Goal: Information Seeking & Learning: Learn about a topic

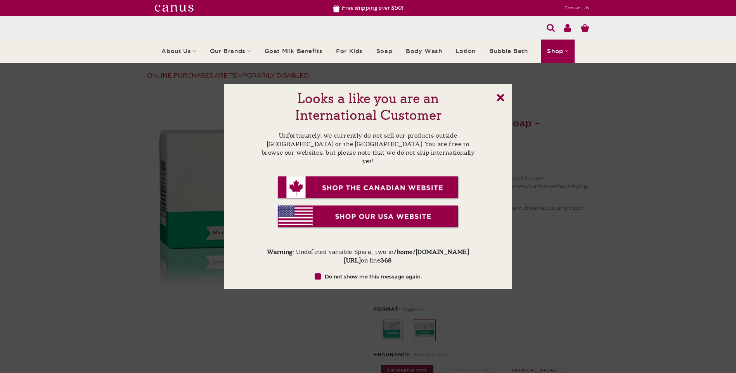
click at [499, 97] on link "x" at bounding box center [501, 98] width 8 height 8
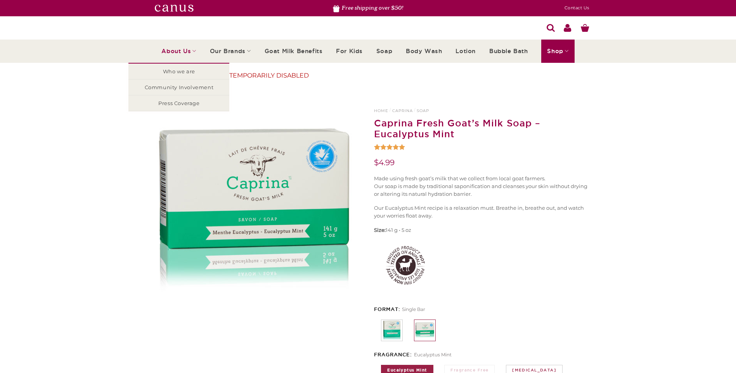
click at [179, 48] on link "About Us" at bounding box center [178, 51] width 35 height 23
click at [177, 68] on link "Who we are" at bounding box center [178, 72] width 101 height 16
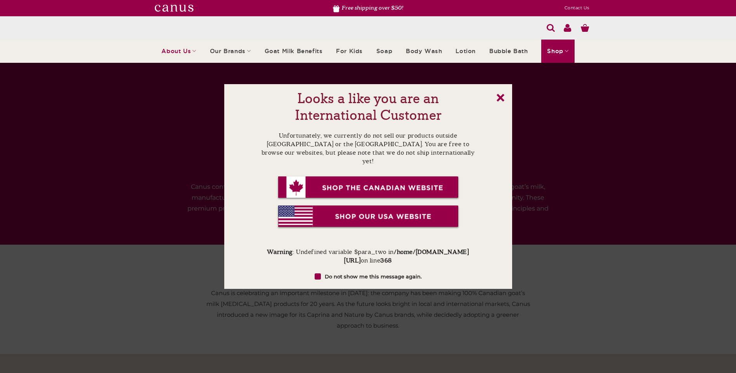
click at [502, 98] on link "x" at bounding box center [501, 98] width 8 height 8
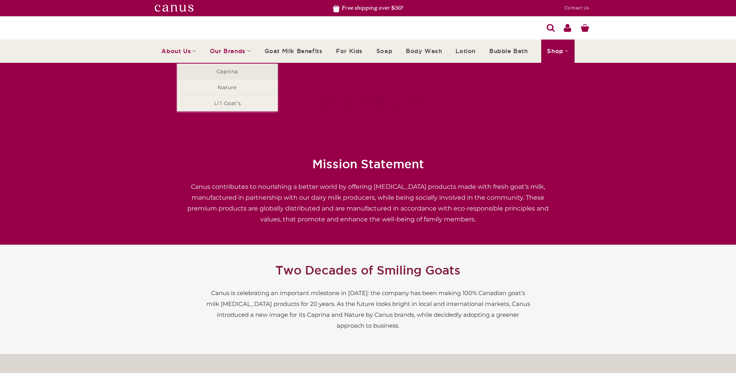
click at [221, 69] on link "Caprina" at bounding box center [227, 72] width 101 height 16
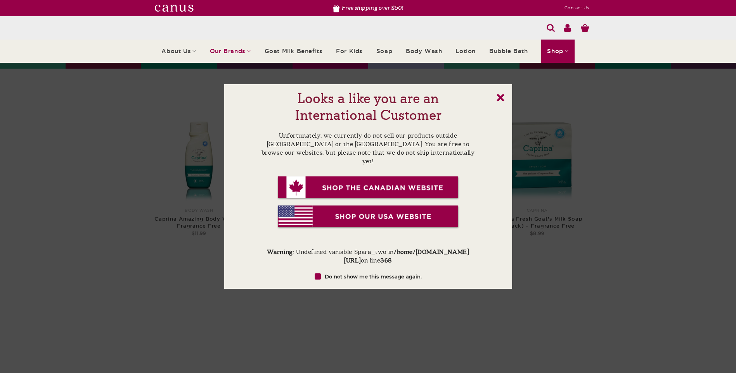
click at [502, 95] on link "x" at bounding box center [501, 98] width 8 height 8
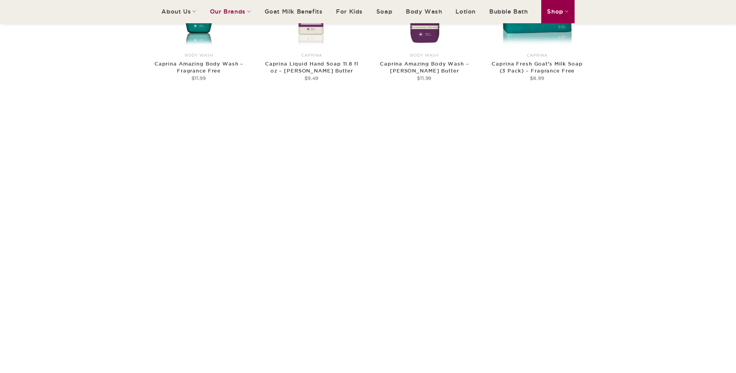
scroll to position [116, 0]
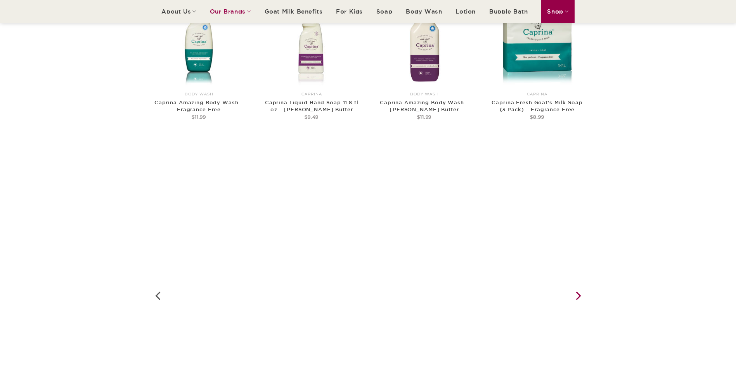
click at [578, 296] on icon "Next" at bounding box center [578, 296] width 14 height 14
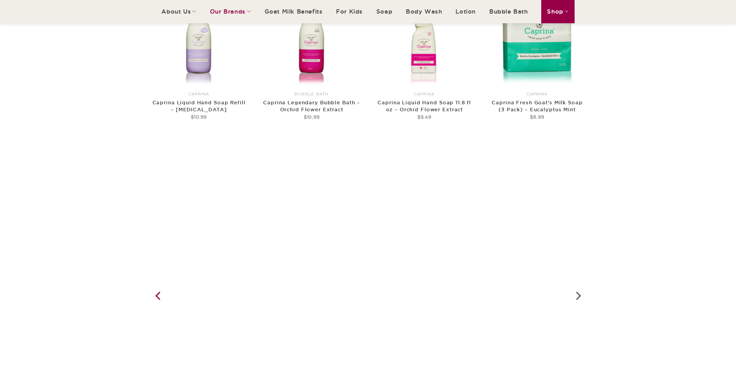
click at [156, 297] on icon "Previous" at bounding box center [157, 296] width 5 height 9
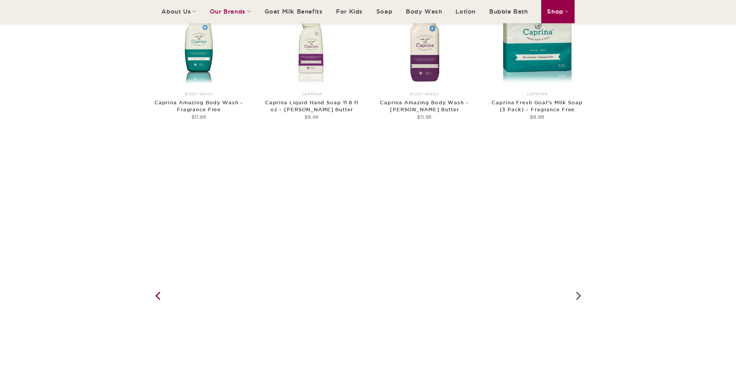
click at [156, 297] on icon "Previous" at bounding box center [157, 296] width 5 height 9
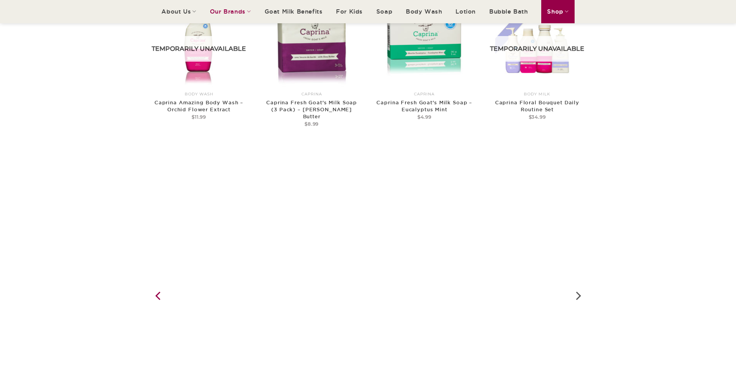
click at [156, 297] on icon "Previous" at bounding box center [157, 296] width 5 height 9
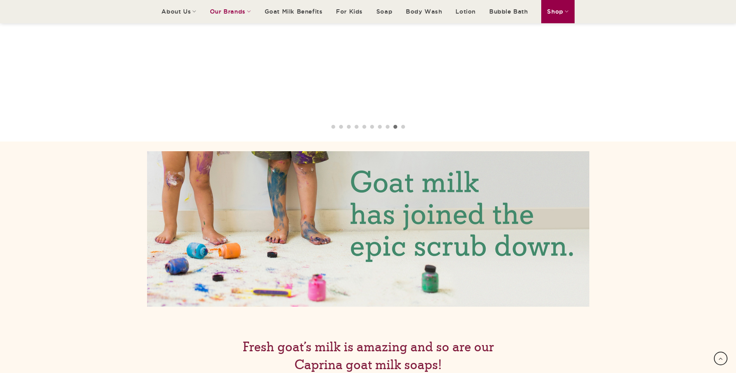
scroll to position [660, 0]
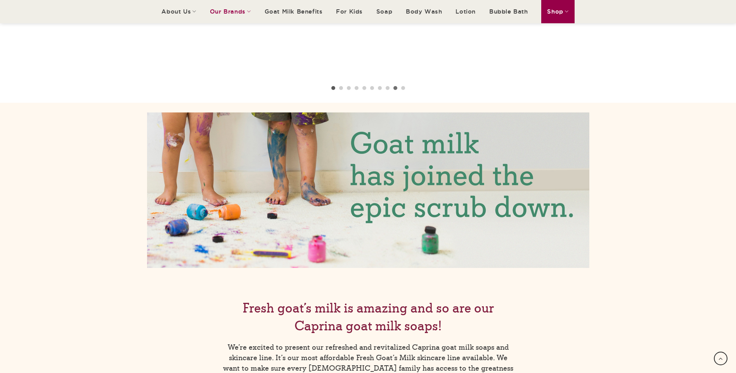
click at [332, 88] on li "Page dot 1" at bounding box center [333, 88] width 4 height 4
click at [341, 87] on li "Page dot 2" at bounding box center [341, 88] width 4 height 4
click at [351, 88] on ol at bounding box center [368, 88] width 271 height 6
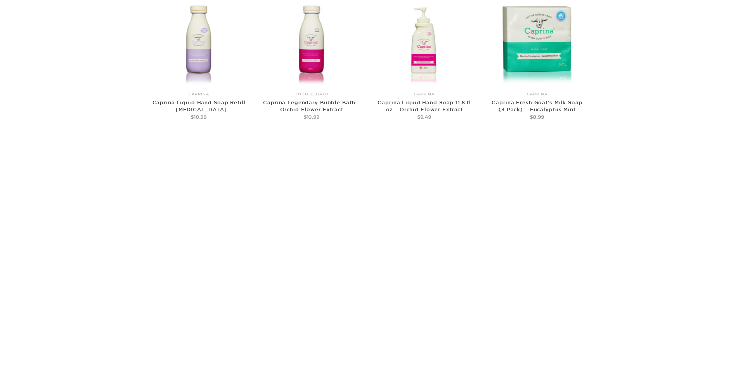
scroll to position [0, 0]
